Goal: Navigation & Orientation: Find specific page/section

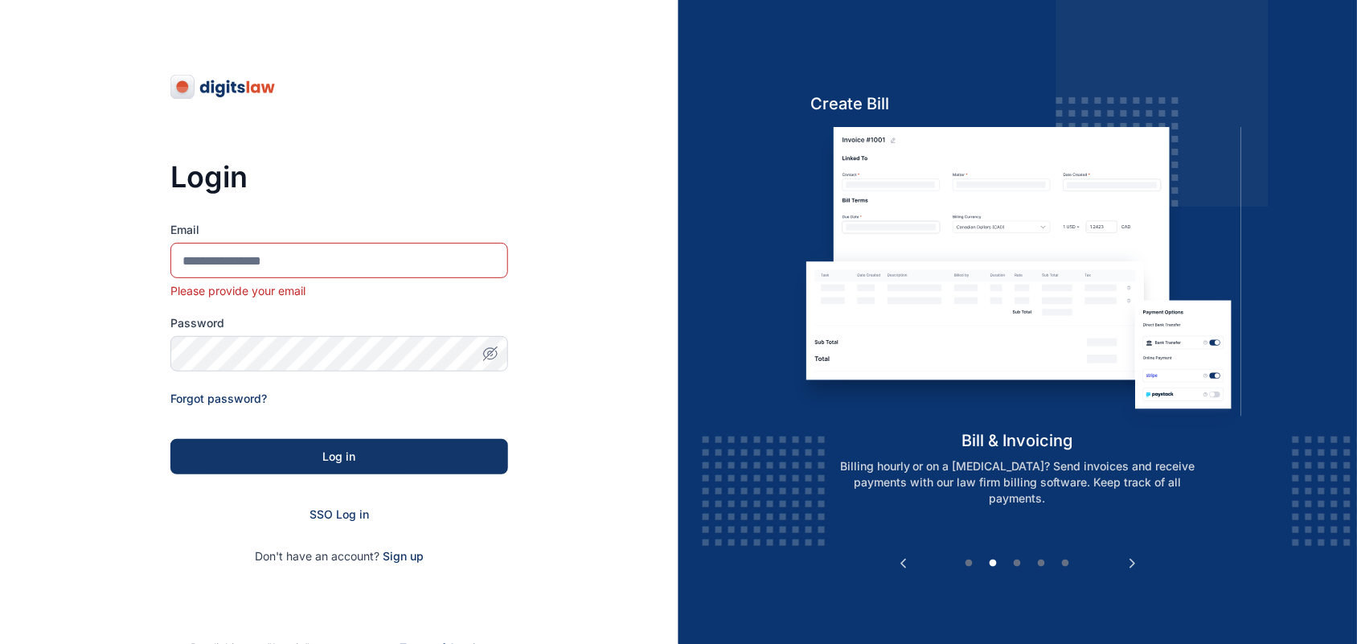
click at [334, 269] on input "Email" at bounding box center [339, 260] width 338 height 35
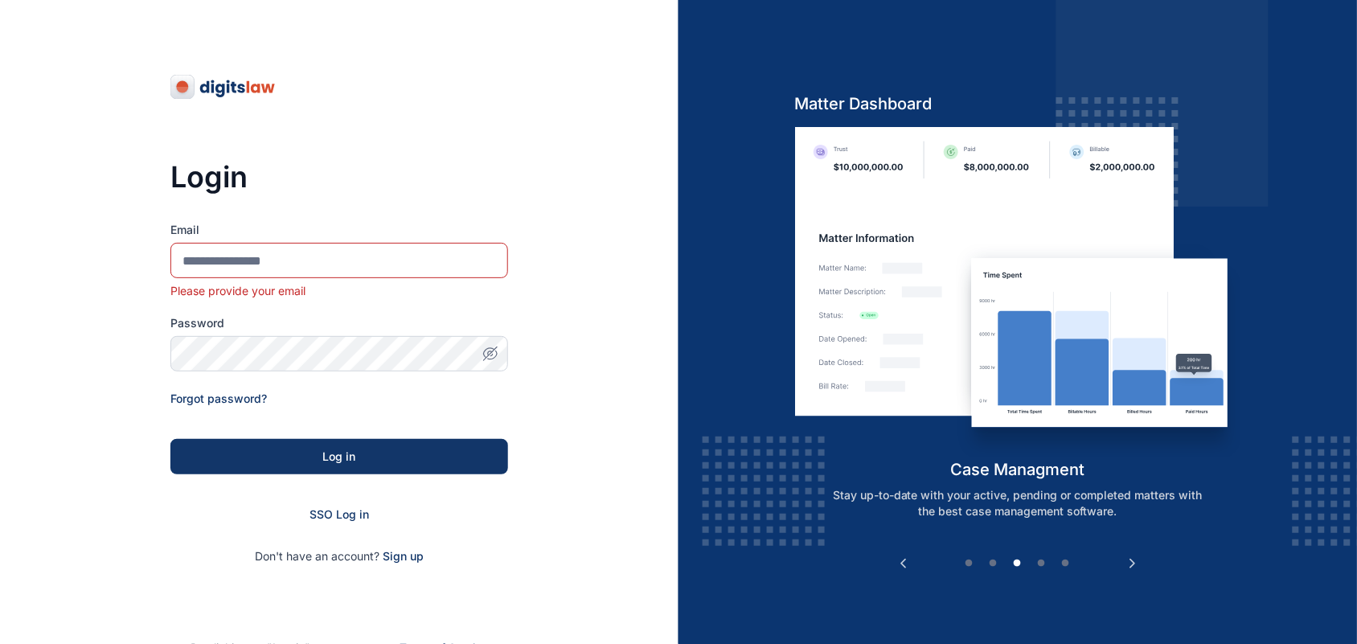
type input "**********"
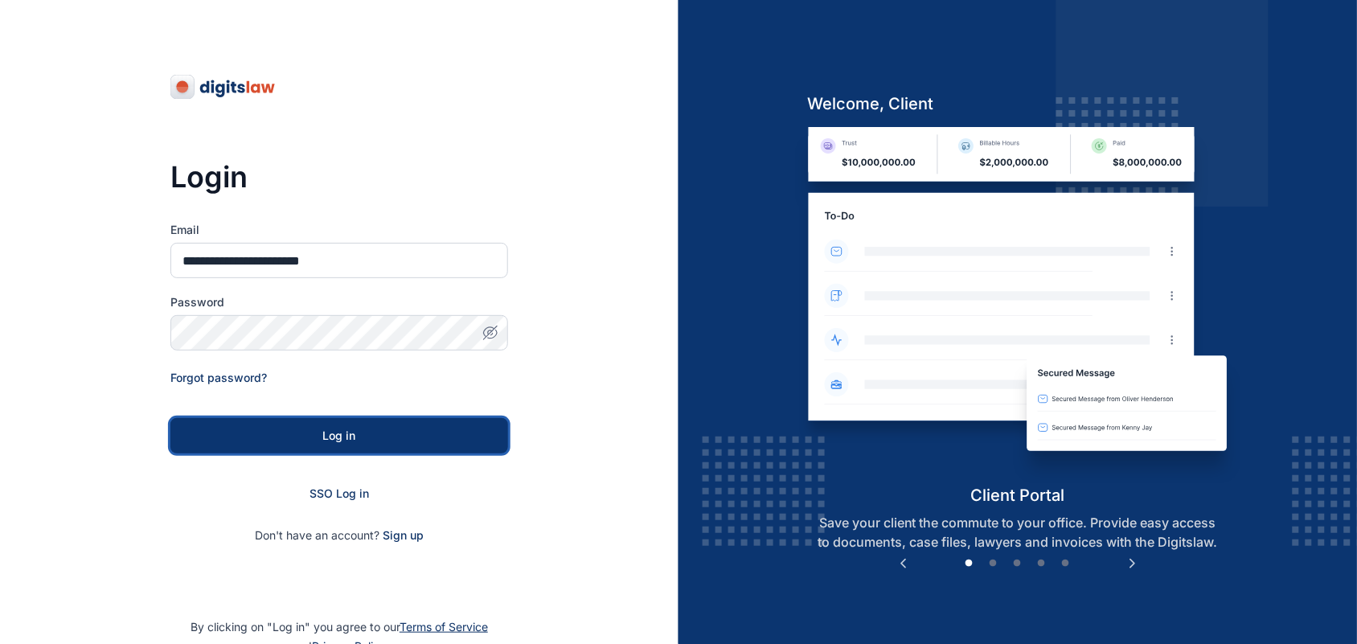
click at [350, 443] on div "Log in" at bounding box center [339, 436] width 286 height 16
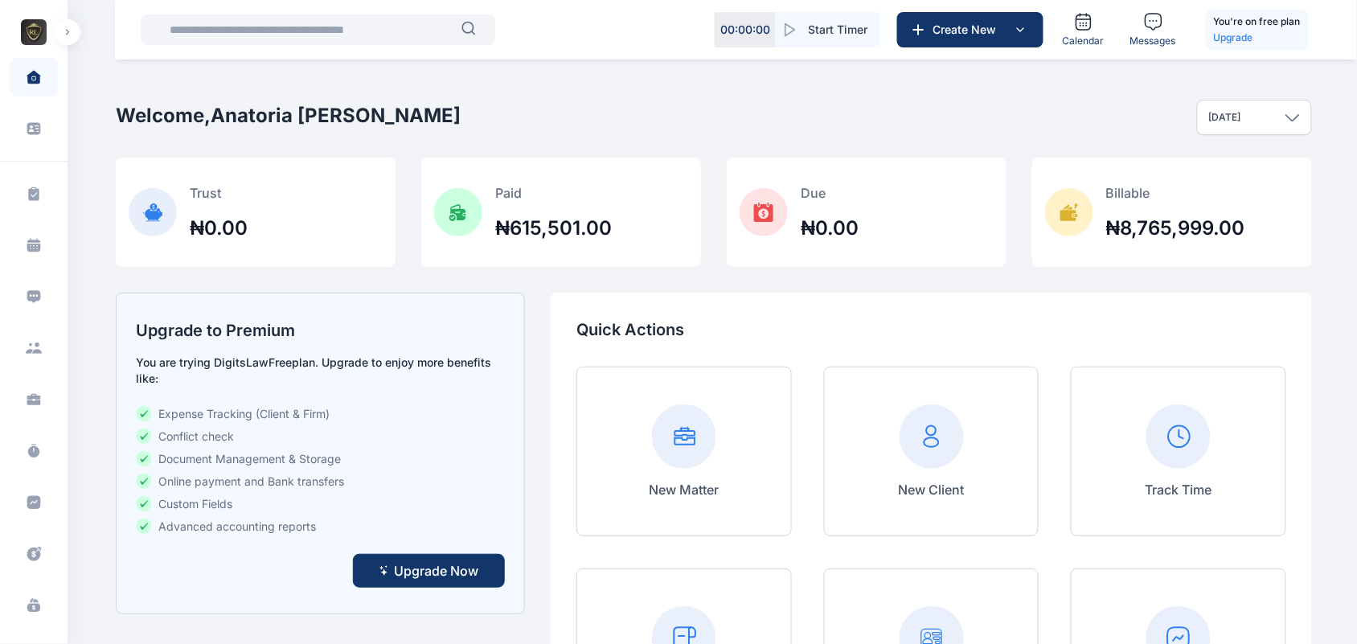
click at [62, 18] on div "ROYALE CONSULTANTS Dashboard dashboard Conflict-Check conflict-check Task Manag…" at bounding box center [34, 322] width 68 height 644
click at [63, 24] on button "button" at bounding box center [68, 32] width 26 height 26
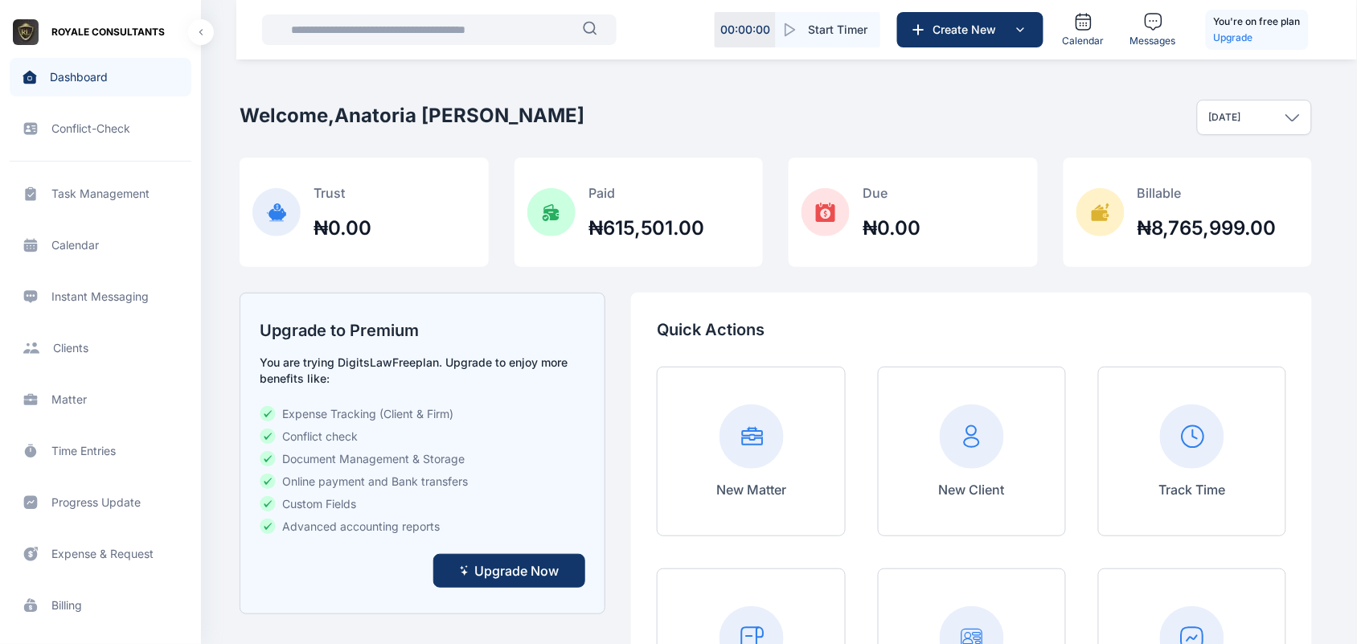
scroll to position [577, 0]
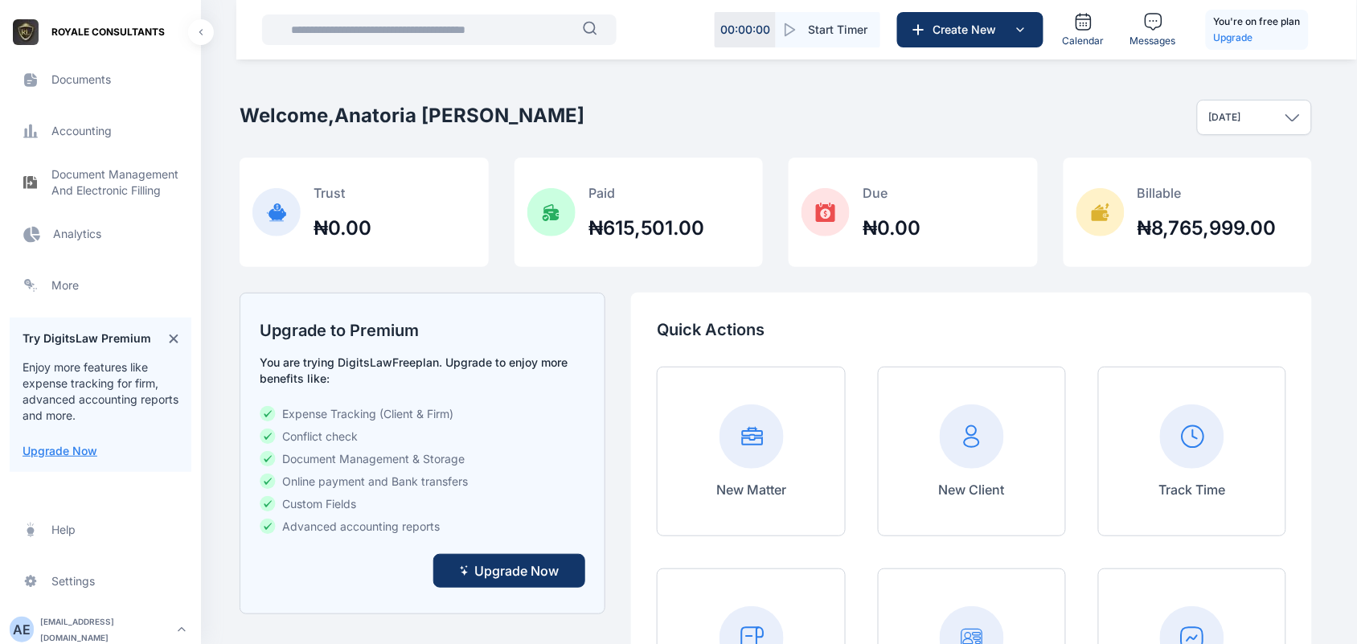
click at [113, 225] on span "Analytics Analytics Analytics" at bounding box center [101, 234] width 182 height 39
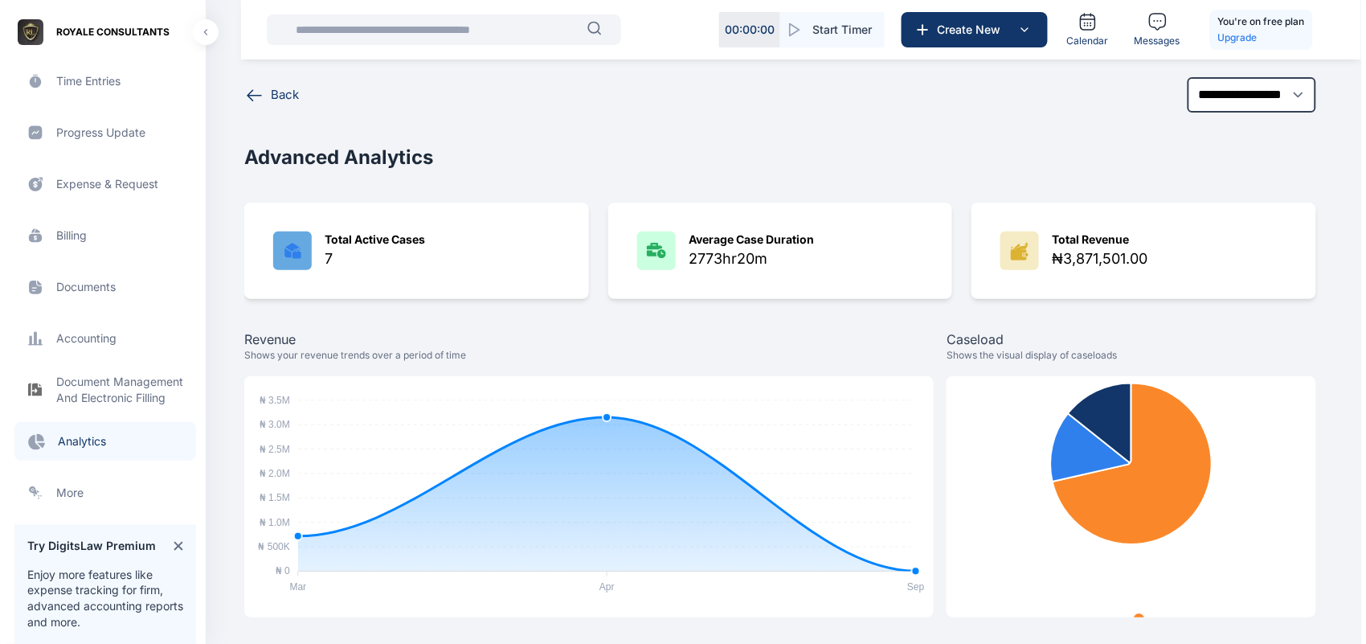
scroll to position [343, 0]
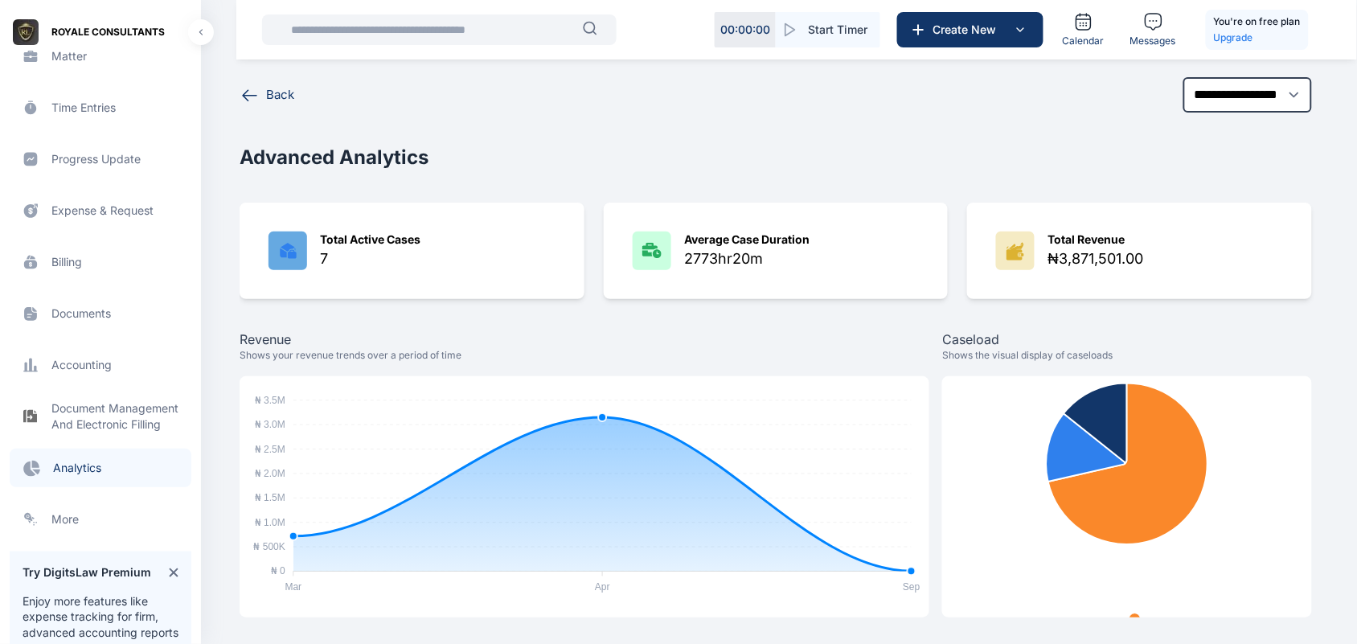
click at [110, 422] on span "Electronic Filling And Document management Document Management And Electronic F…" at bounding box center [101, 416] width 182 height 39
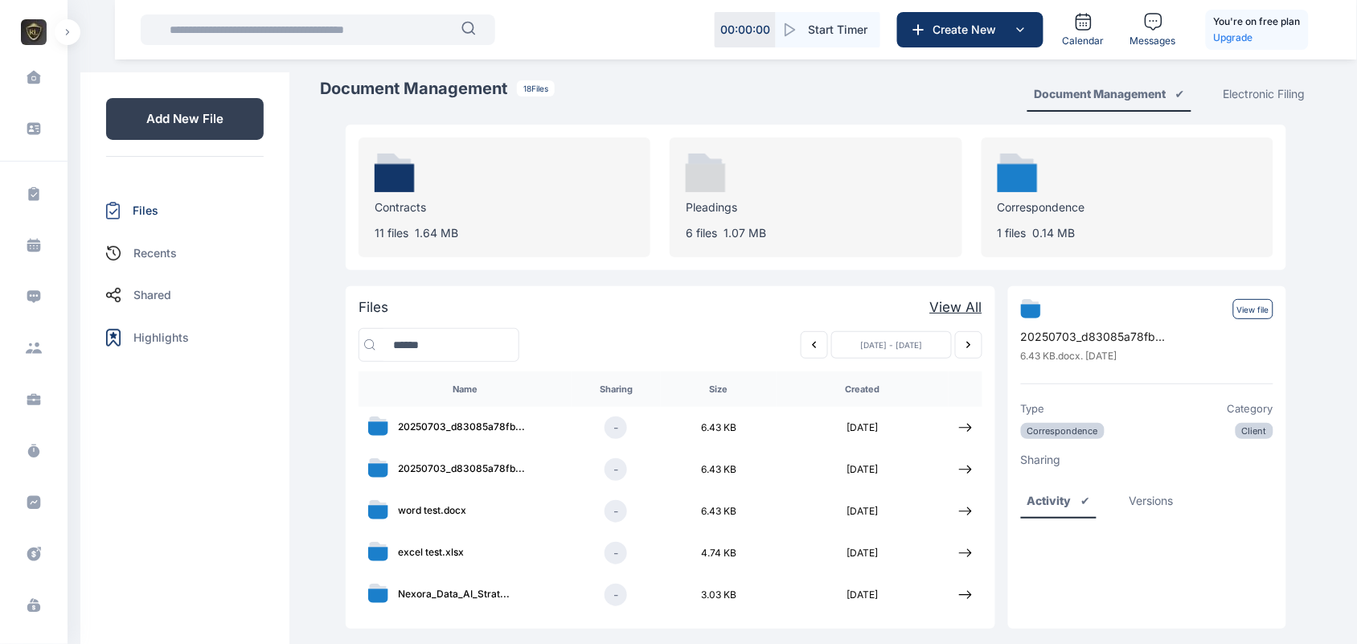
click at [1235, 80] on div "Electronic Filing" at bounding box center [1264, 94] width 95 height 35
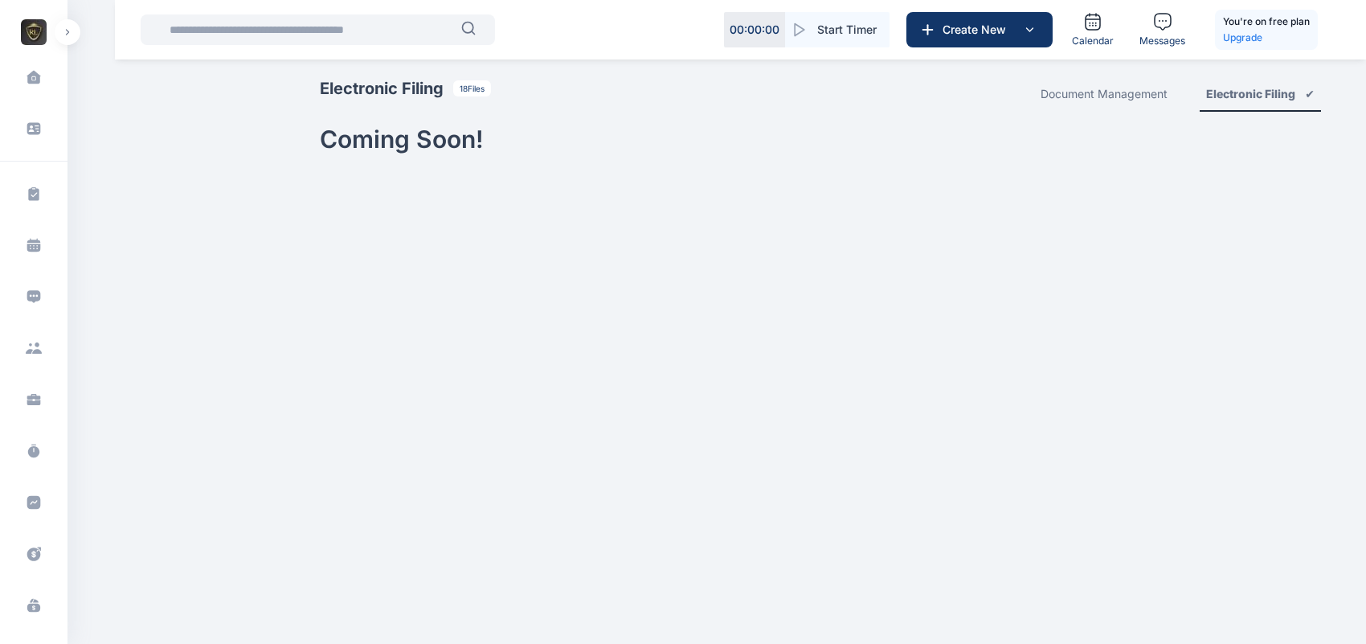
click at [924, 173] on html "00 : 00 : 00 Start Timer Create New Calendar Messages You're on free plan Upgra…" at bounding box center [683, 86] width 1366 height 173
